Goal: Task Accomplishment & Management: Use online tool/utility

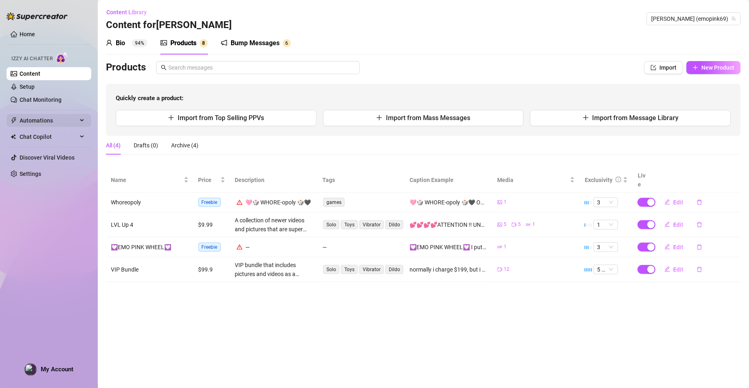
click at [59, 119] on span "Automations" at bounding box center [49, 120] width 58 height 13
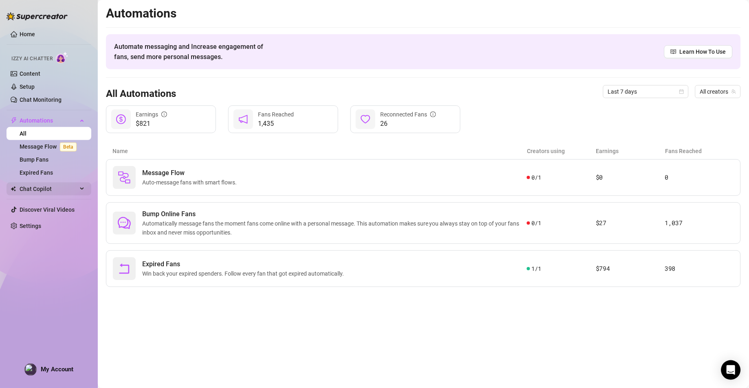
click at [45, 186] on span "Chat Copilot" at bounding box center [49, 189] width 58 height 13
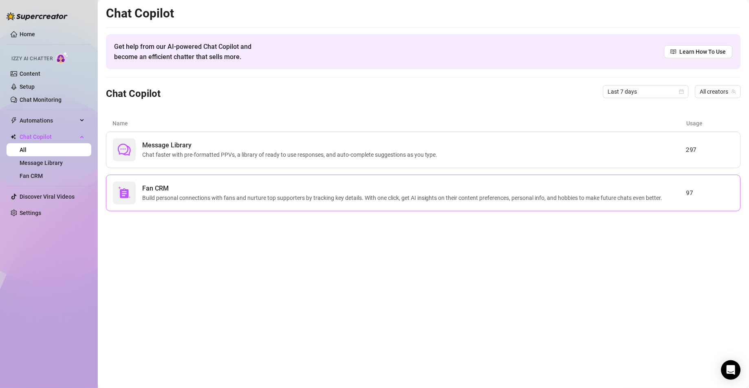
click at [181, 191] on span "Fan CRM" at bounding box center [404, 189] width 524 height 10
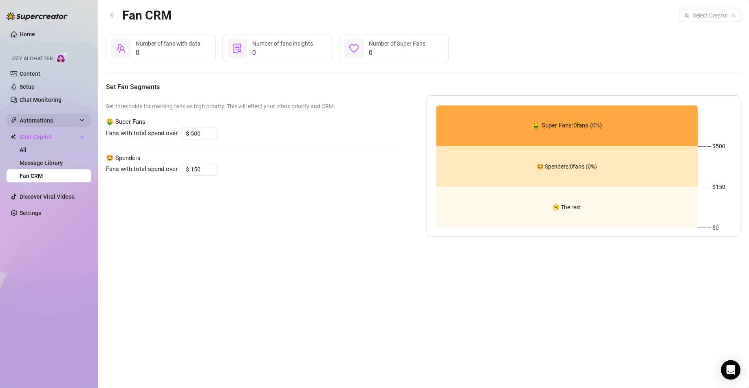
click at [47, 122] on span "Automations" at bounding box center [49, 120] width 58 height 13
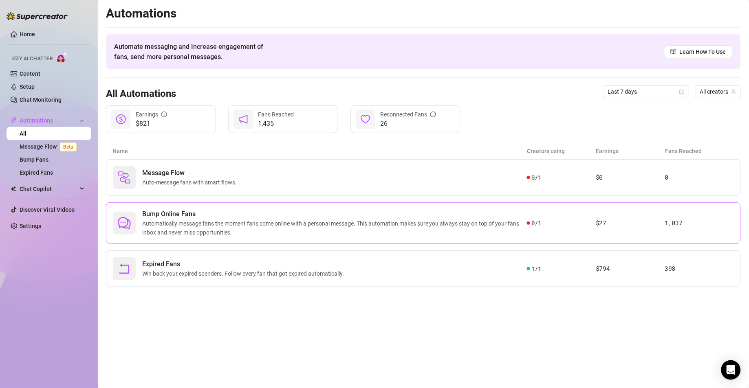
click at [296, 223] on span "Automatically message fans the moment fans come online with a personal message.…" at bounding box center [334, 228] width 385 height 18
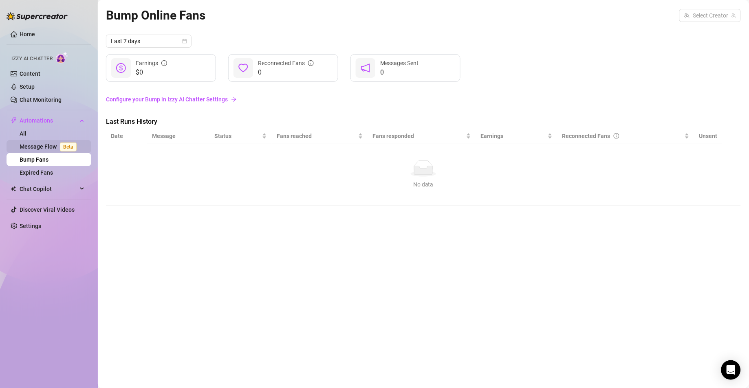
click at [52, 148] on link "Message Flow Beta" at bounding box center [50, 146] width 60 height 7
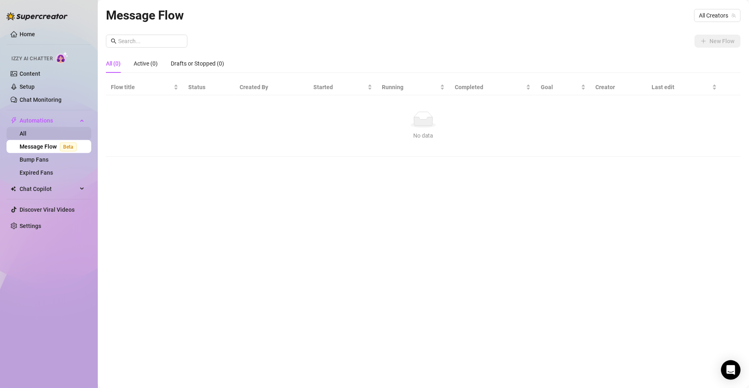
click at [26, 131] on link "All" at bounding box center [23, 133] width 7 height 7
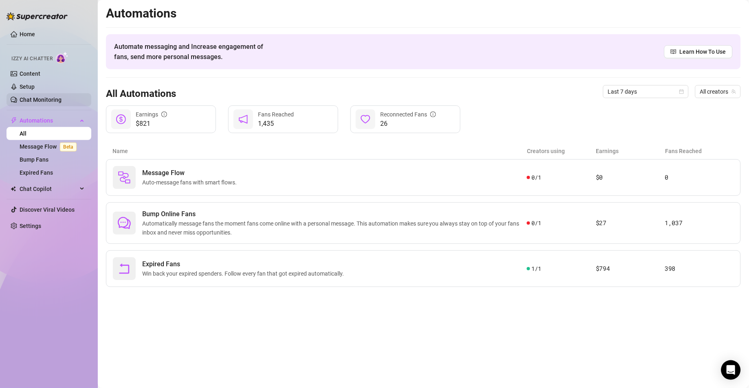
click at [44, 98] on link "Chat Monitoring" at bounding box center [41, 100] width 42 height 7
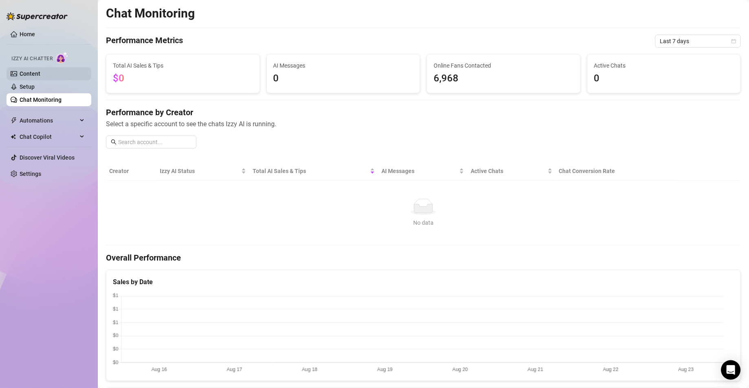
click at [39, 75] on link "Content" at bounding box center [30, 74] width 21 height 7
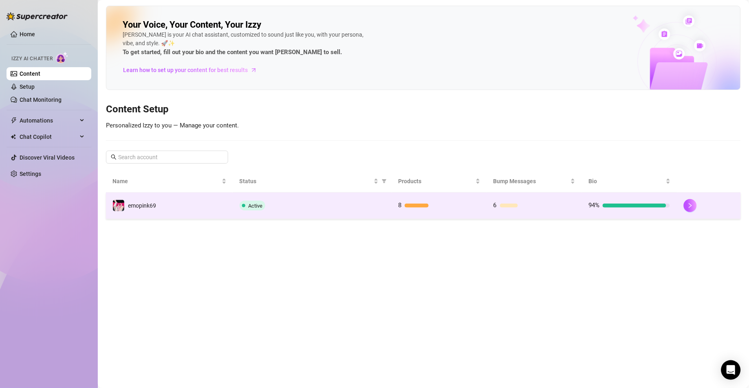
click at [355, 203] on div "Active" at bounding box center [313, 206] width 146 height 10
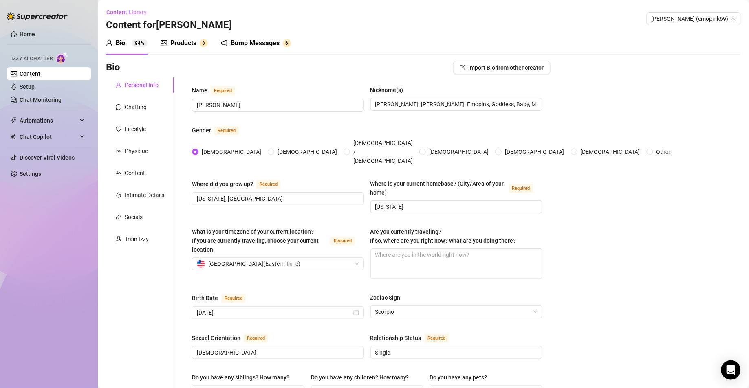
click at [191, 42] on div "Products" at bounding box center [183, 43] width 26 height 10
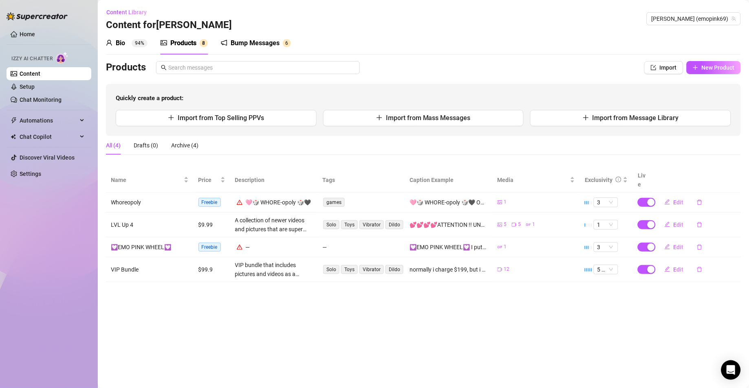
click at [226, 41] on icon "notification" at bounding box center [224, 43] width 7 height 7
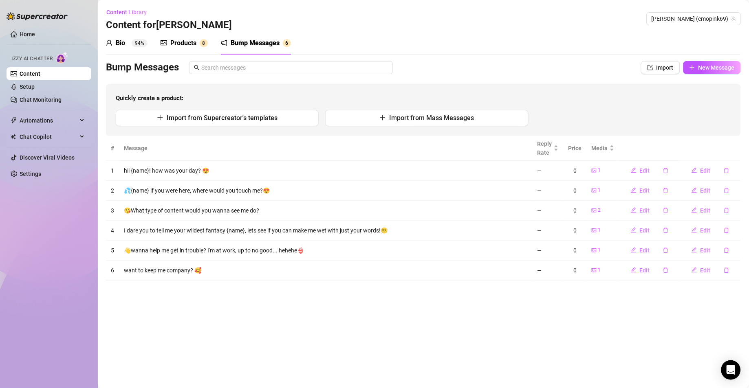
click at [142, 295] on main "Content Library Content for [PERSON_NAME] [PERSON_NAME] (emopink69) Bio 94% Pro…" at bounding box center [423, 194] width 651 height 388
click at [120, 43] on div "Bio" at bounding box center [120, 43] width 9 height 10
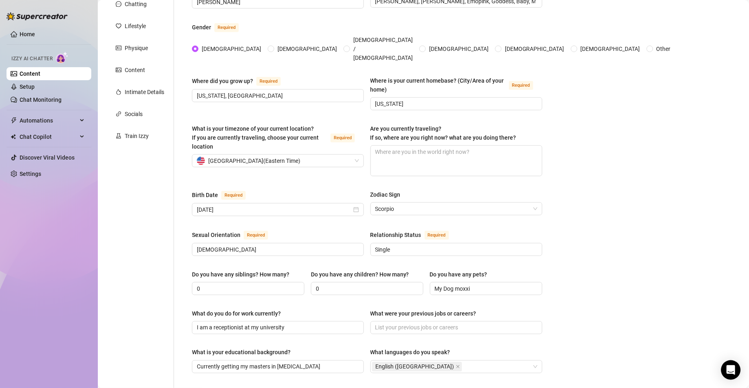
scroll to position [44, 0]
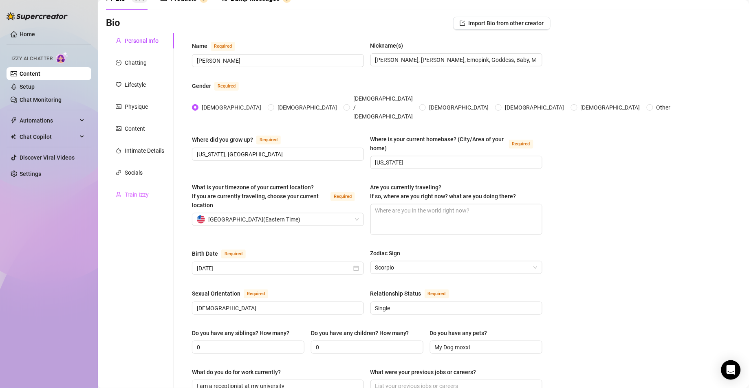
click at [132, 201] on div "Train Izzy" at bounding box center [140, 194] width 68 height 15
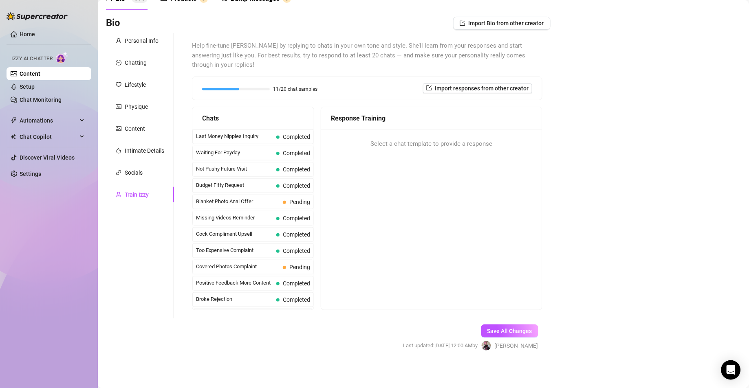
scroll to position [10, 0]
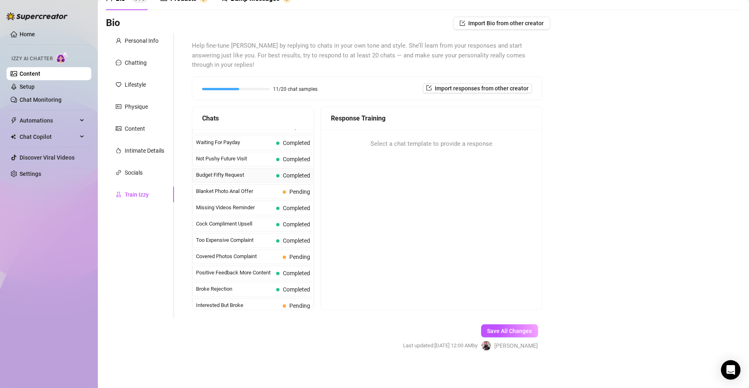
click at [262, 174] on span "Budget Fifty Request" at bounding box center [234, 175] width 77 height 8
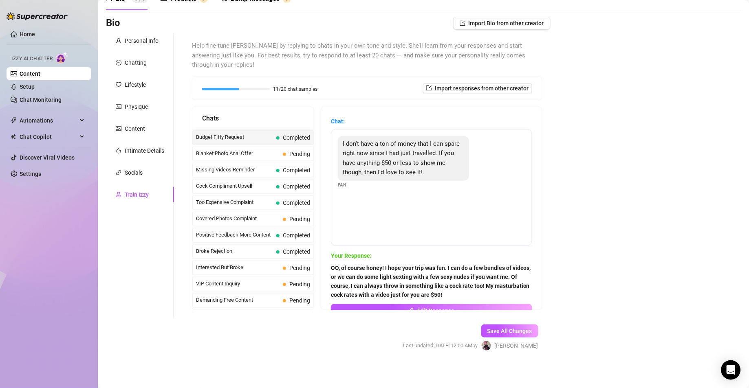
scroll to position [68, 0]
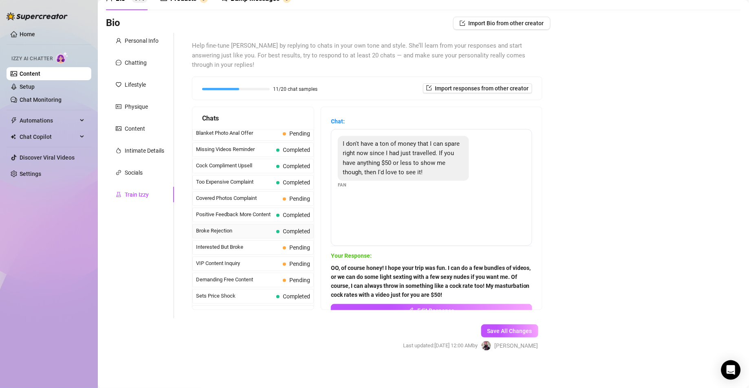
click at [291, 229] on div "Broke Rejection Completed" at bounding box center [252, 231] width 121 height 15
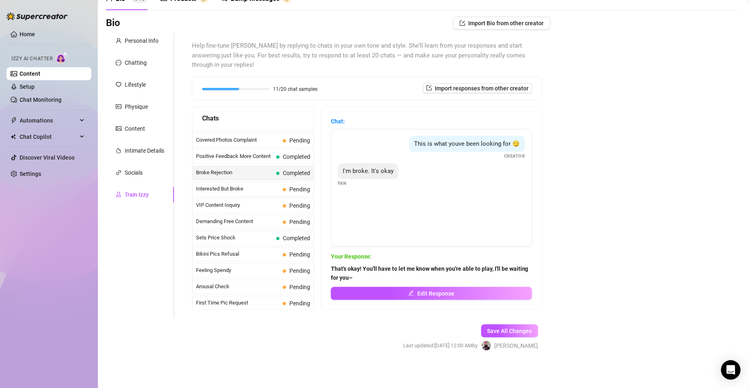
scroll to position [123, 0]
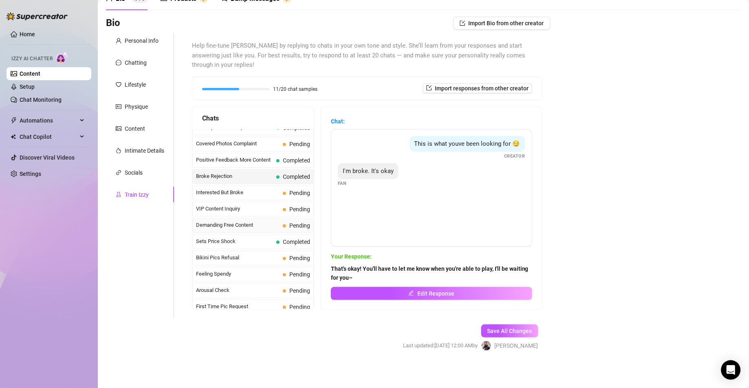
click at [258, 227] on span "Demanding Free Content" at bounding box center [238, 225] width 84 height 8
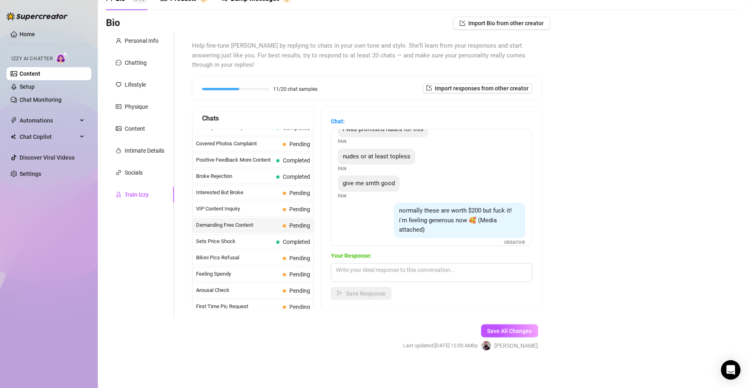
scroll to position [7, 0]
